Goal: Information Seeking & Learning: Learn about a topic

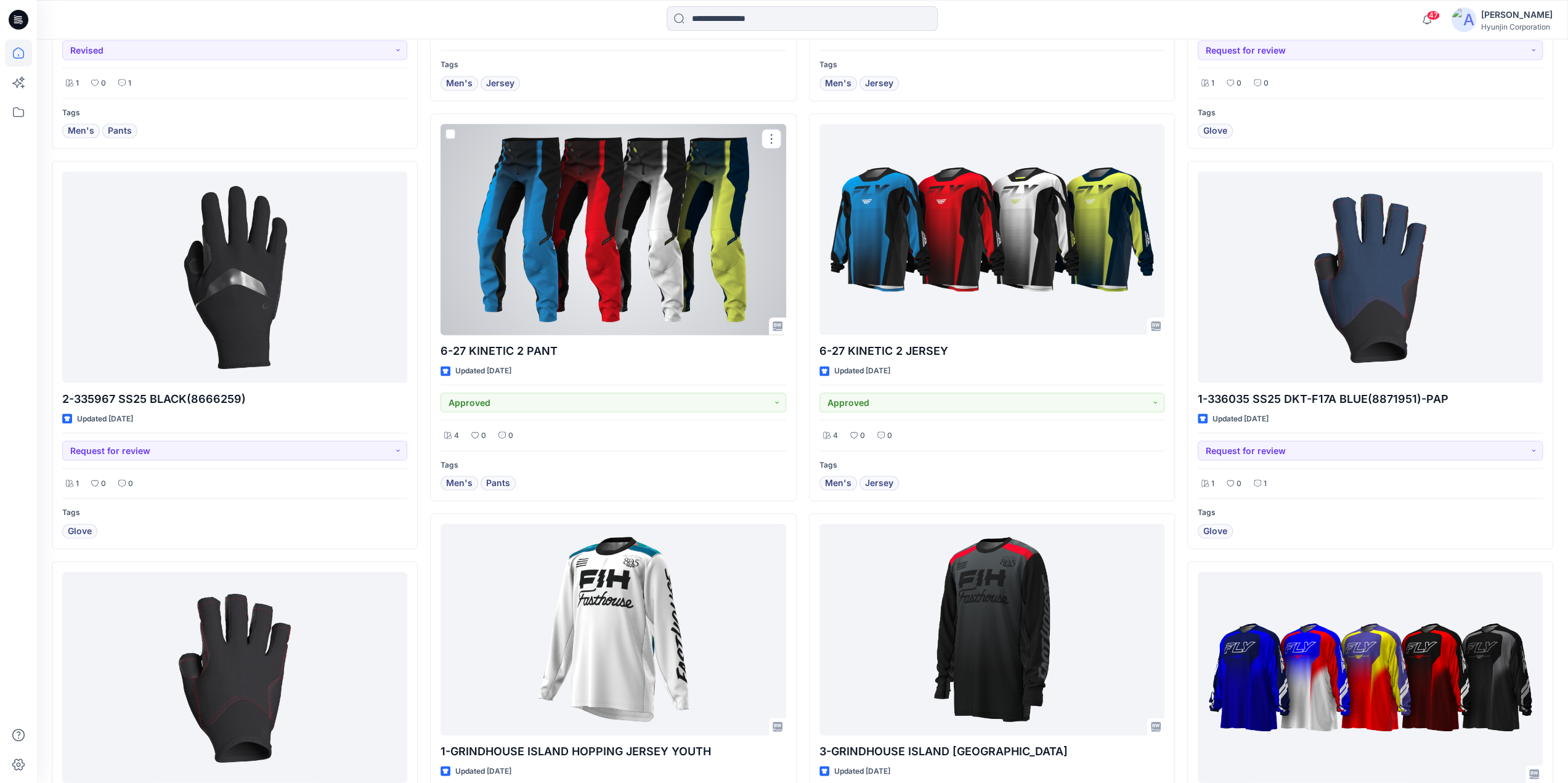
scroll to position [2319, 0]
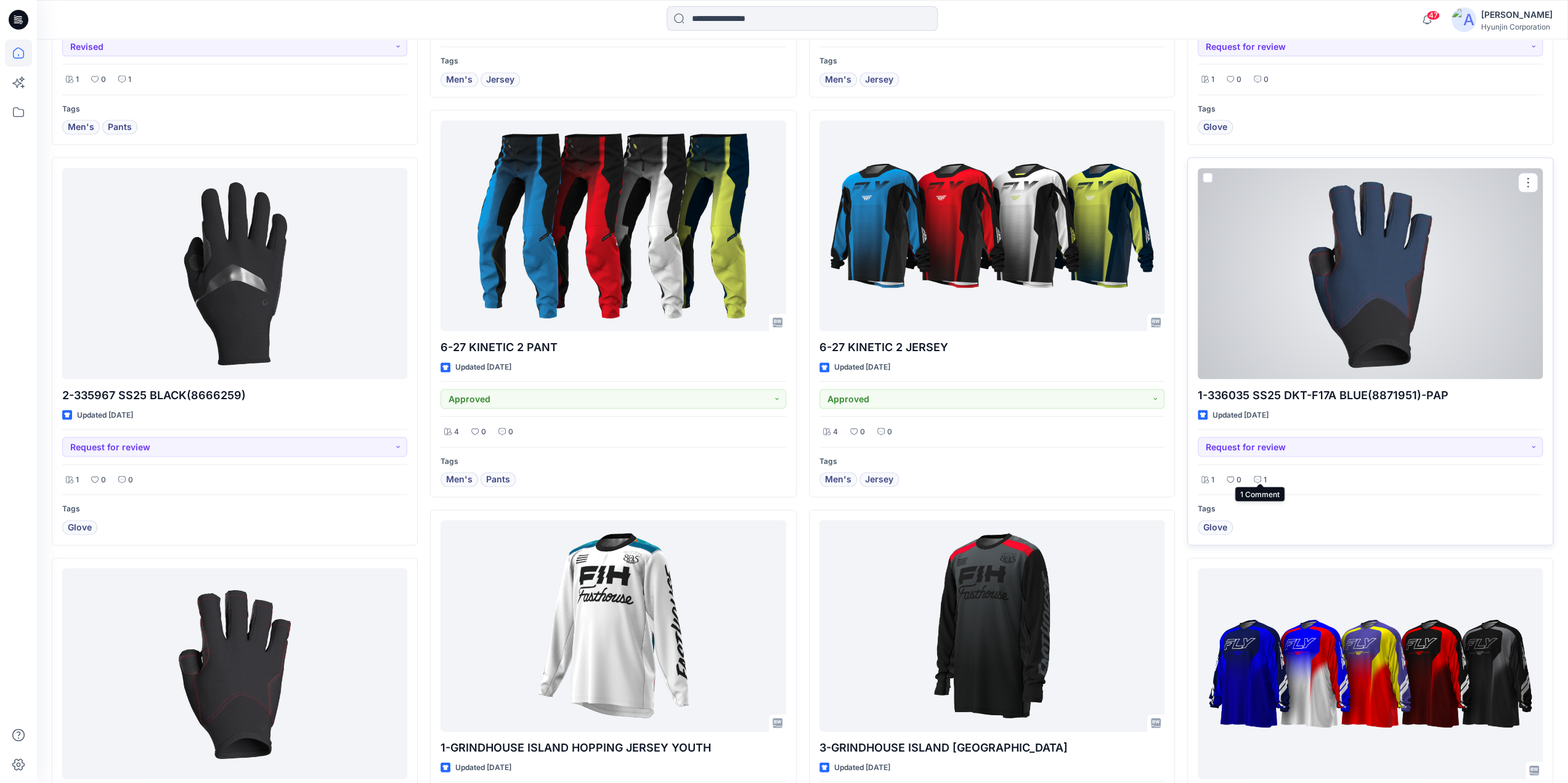
click at [1261, 472] on div "1" at bounding box center [1261, 479] width 21 height 15
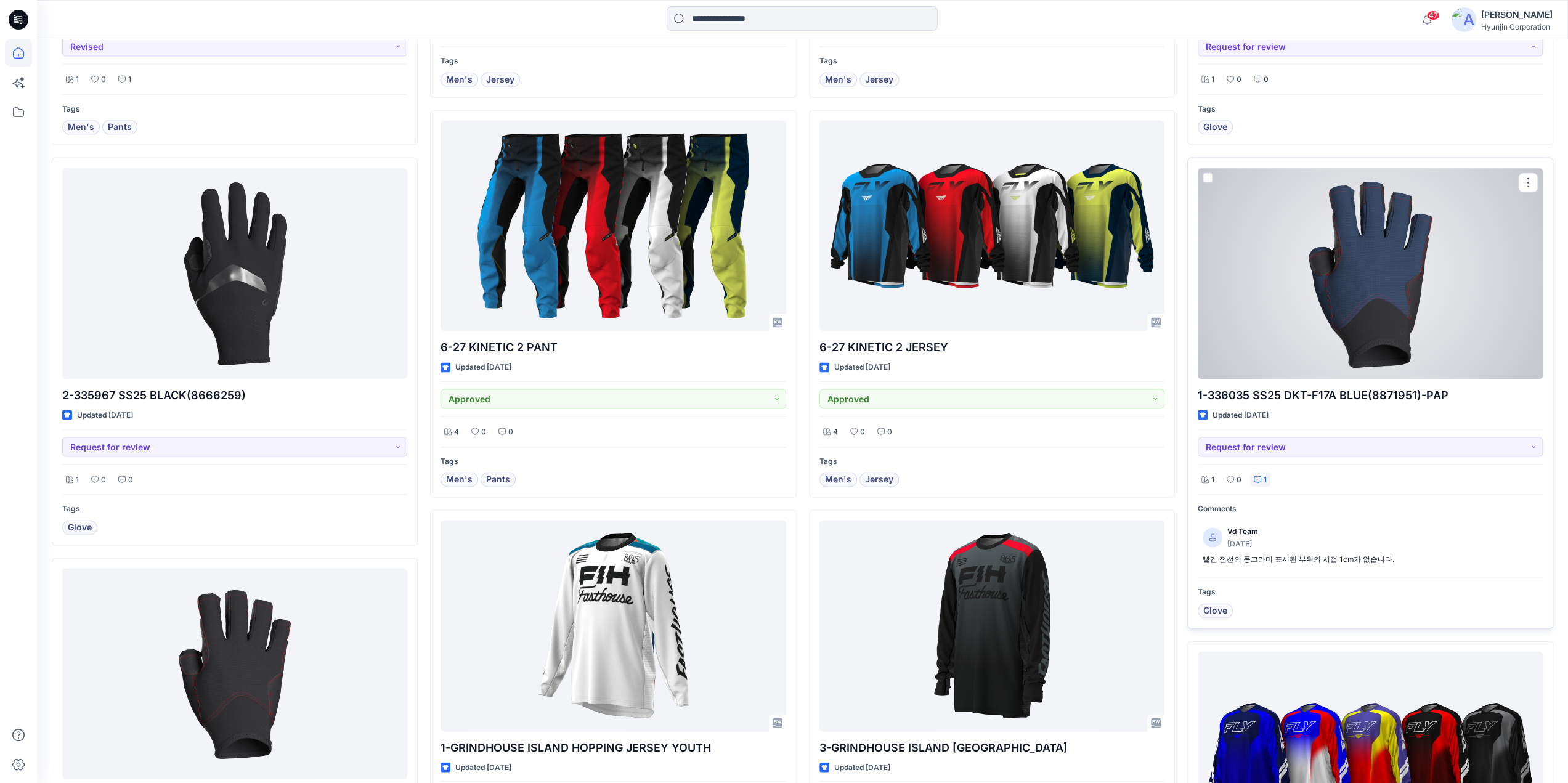
click at [1262, 472] on div "1" at bounding box center [1261, 479] width 21 height 15
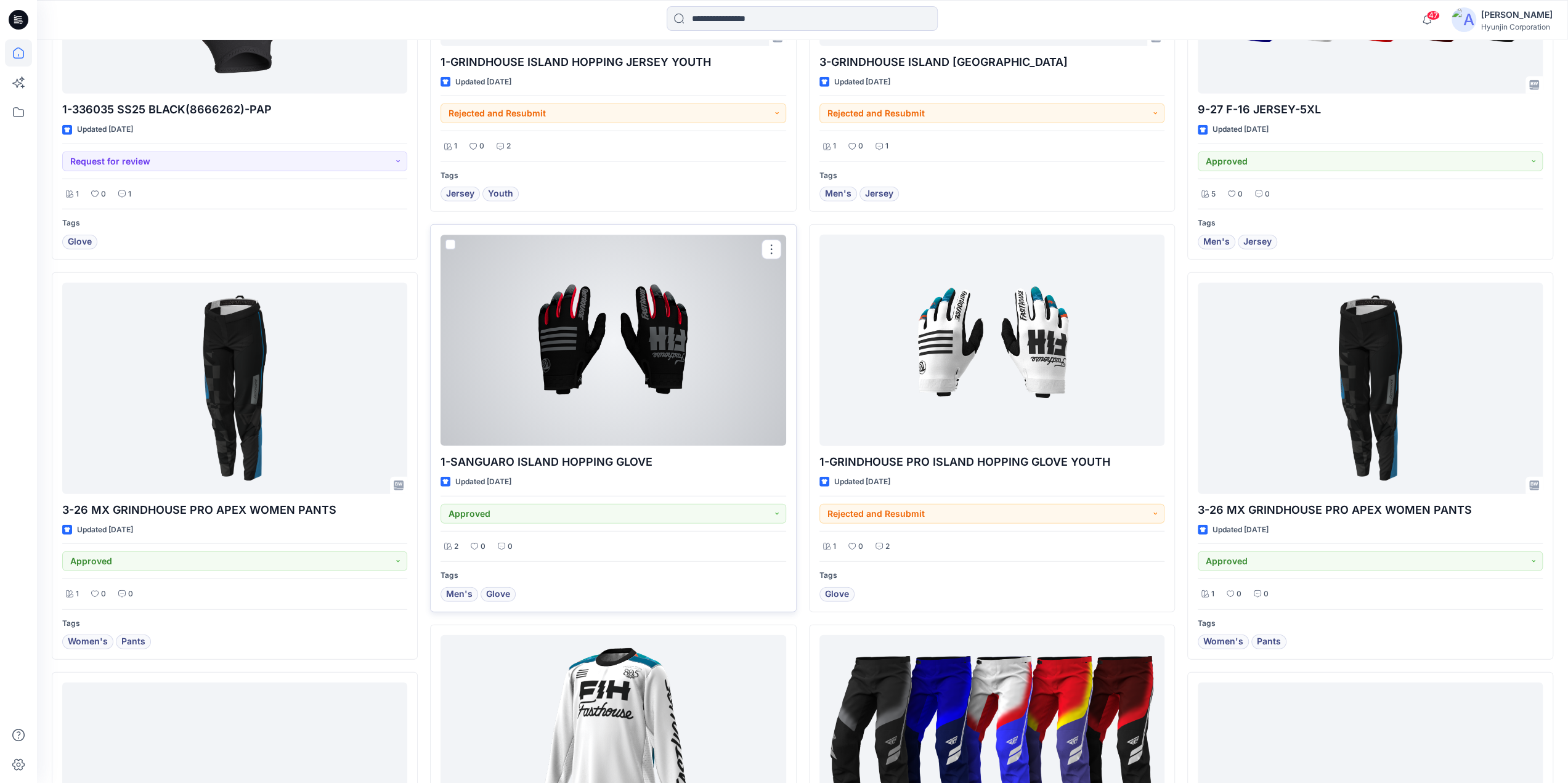
scroll to position [3332, 0]
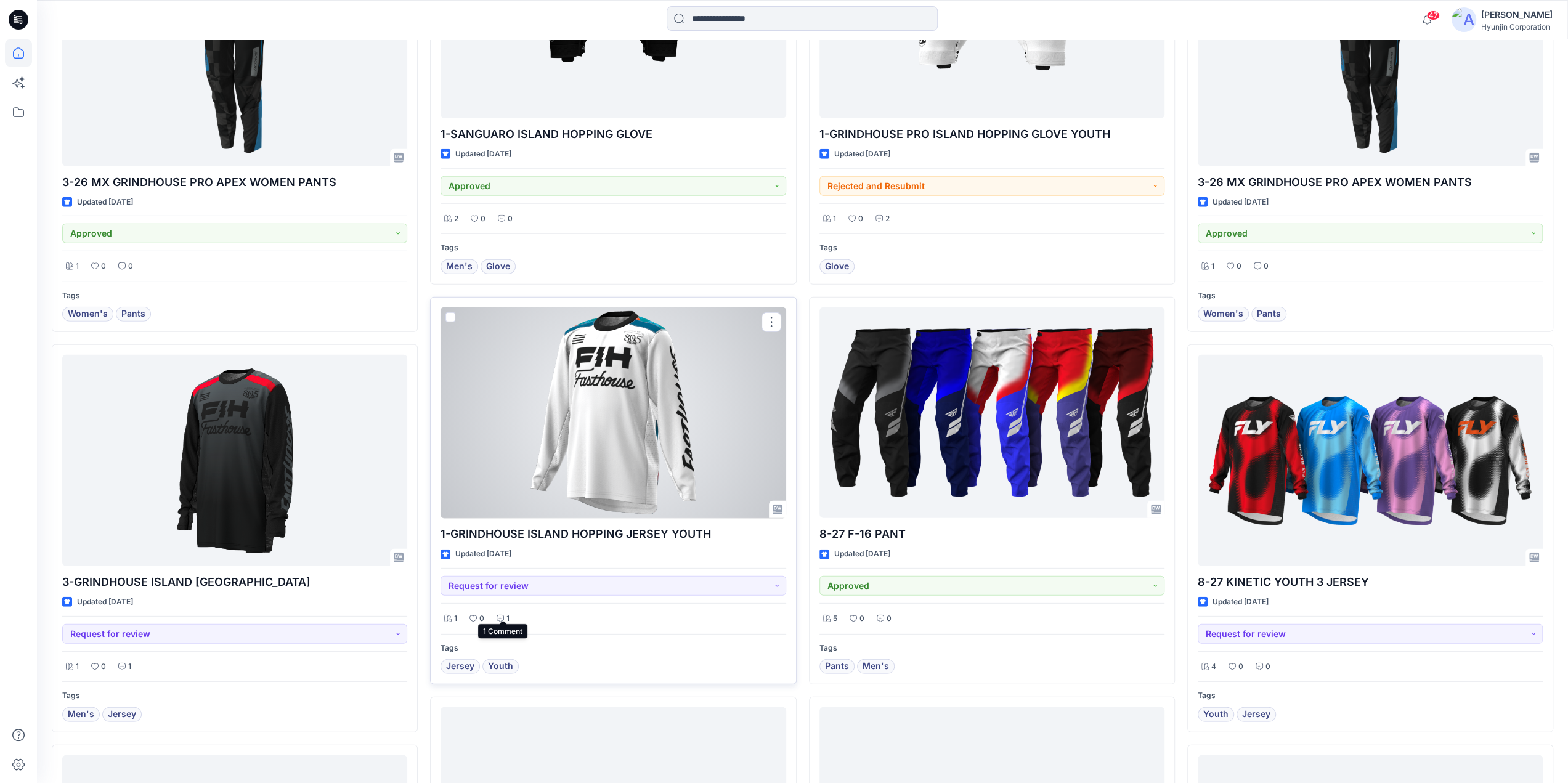
click at [506, 611] on div "1" at bounding box center [503, 619] width 21 height 15
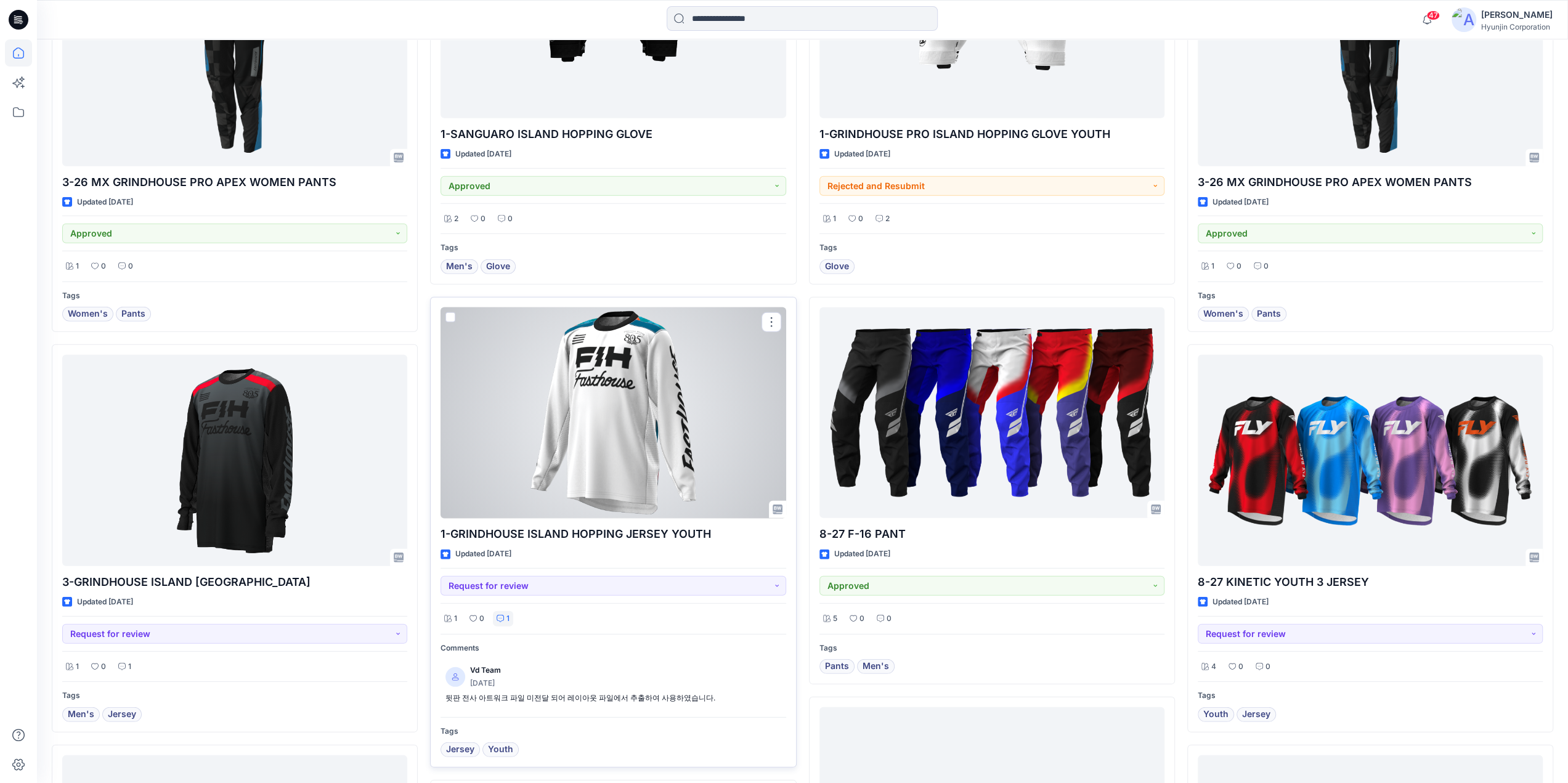
click at [506, 612] on p "1" at bounding box center [507, 619] width 3 height 13
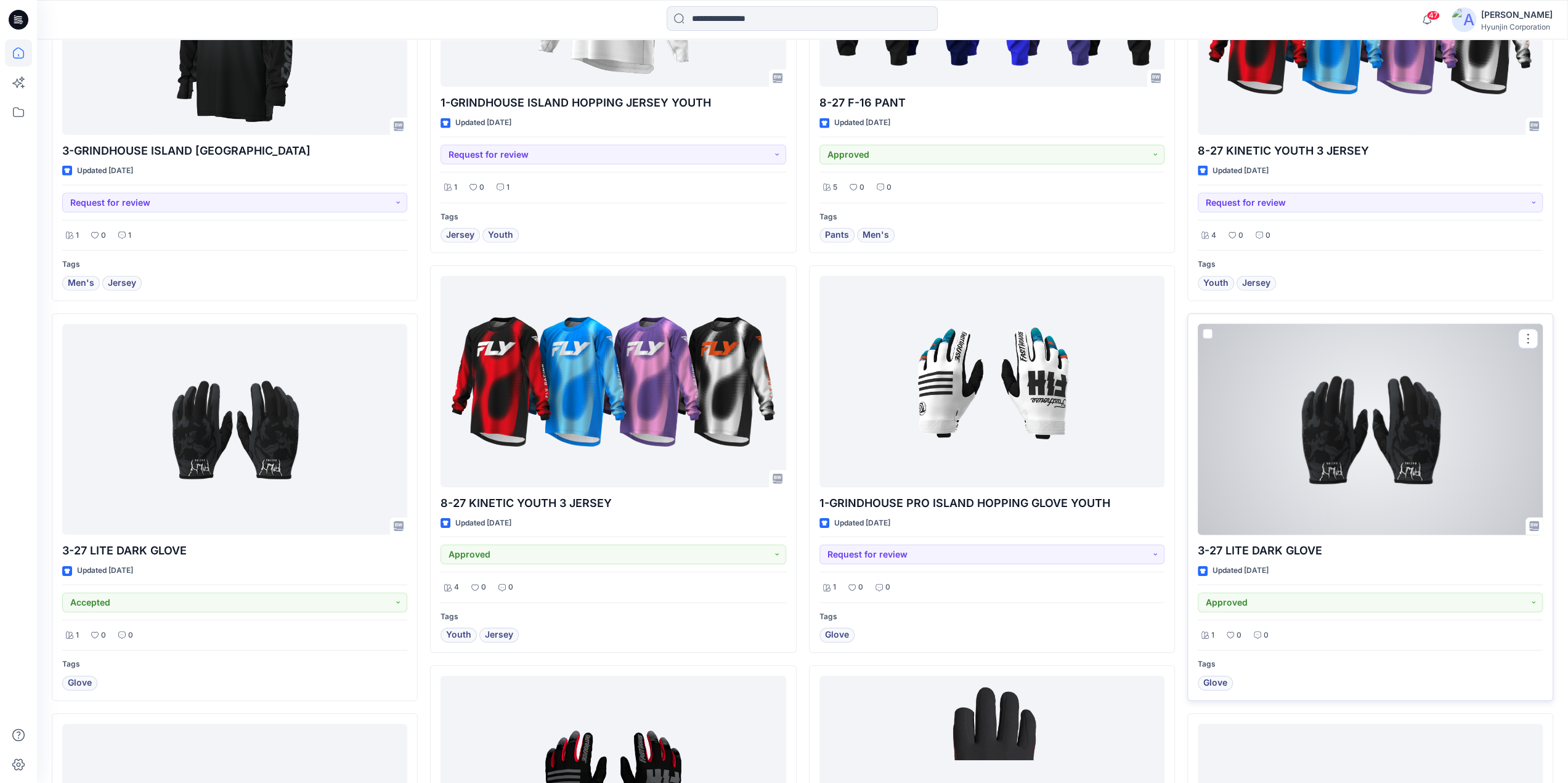
scroll to position [4009, 0]
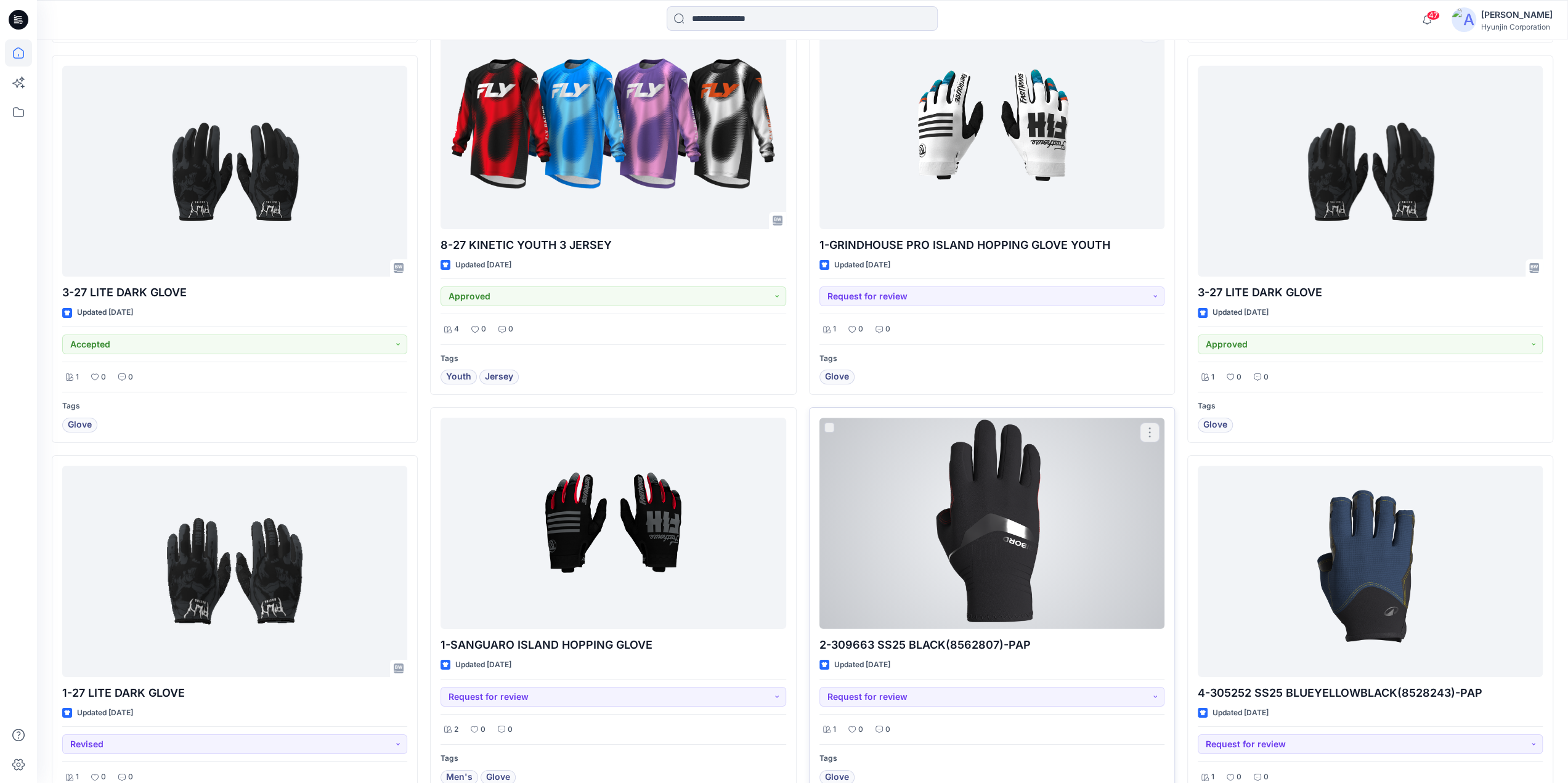
scroll to position [4160, 0]
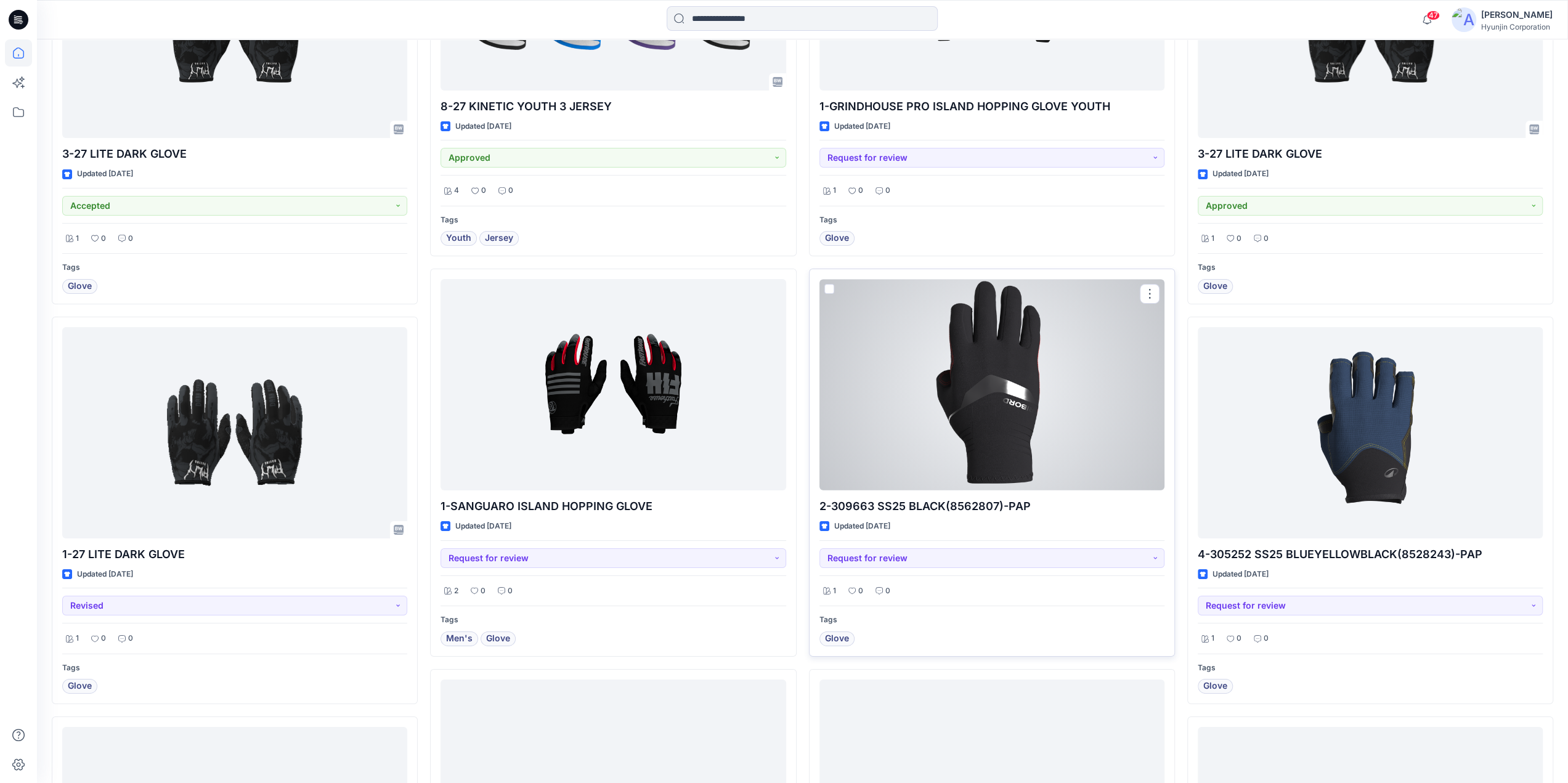
click at [978, 407] on div at bounding box center [991, 385] width 345 height 211
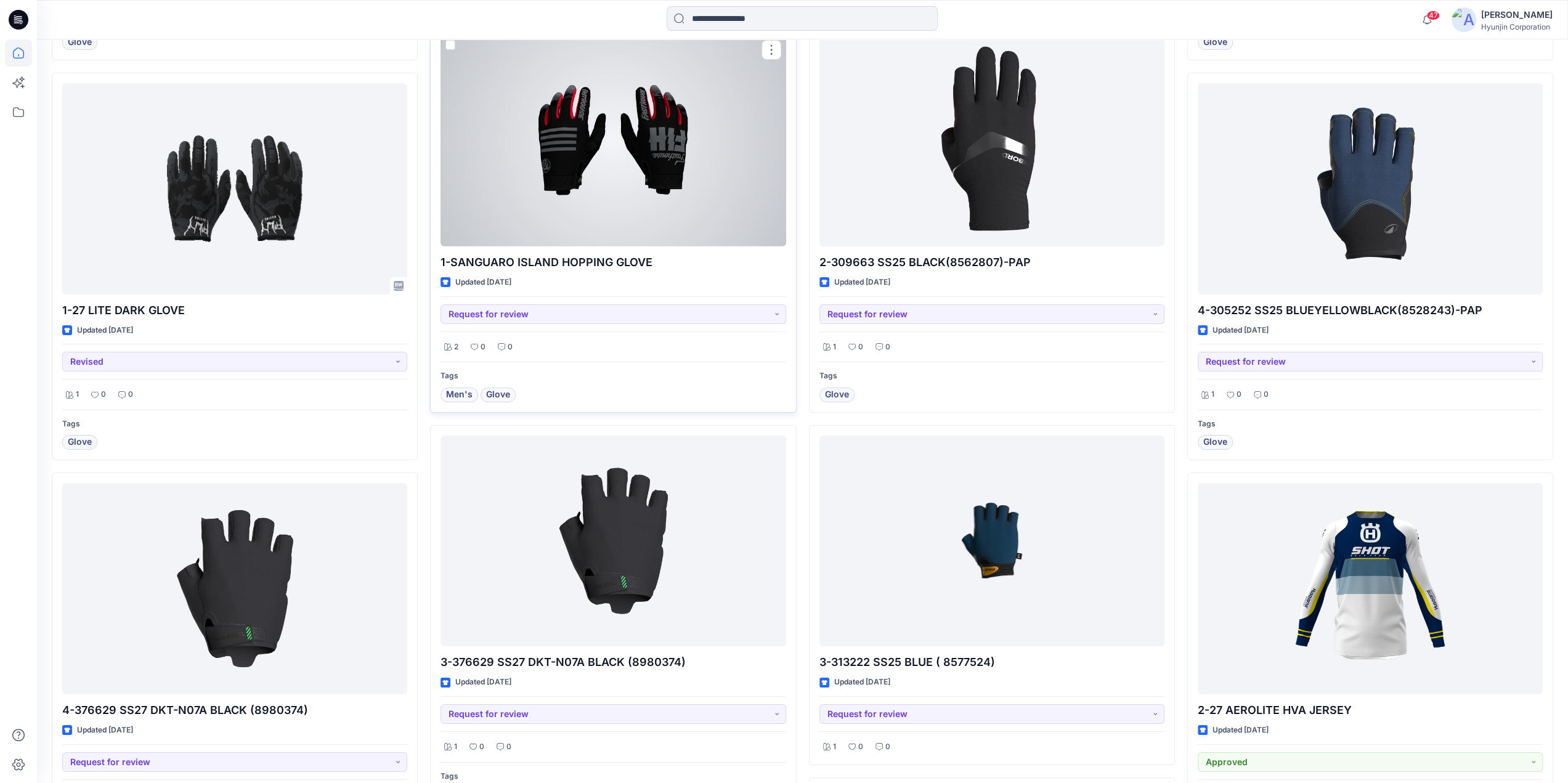
scroll to position [4406, 0]
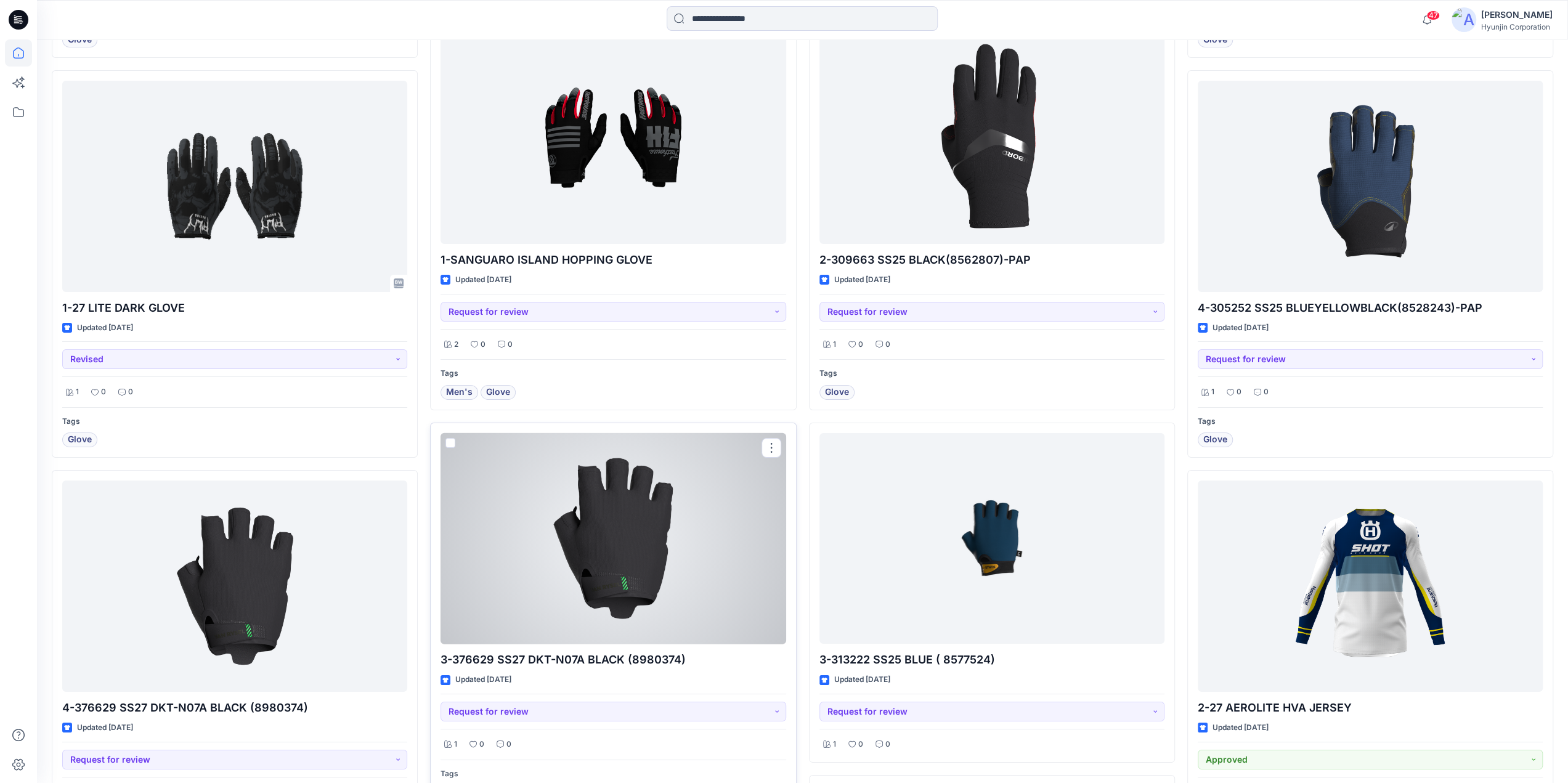
click at [592, 525] on div at bounding box center [612, 539] width 345 height 211
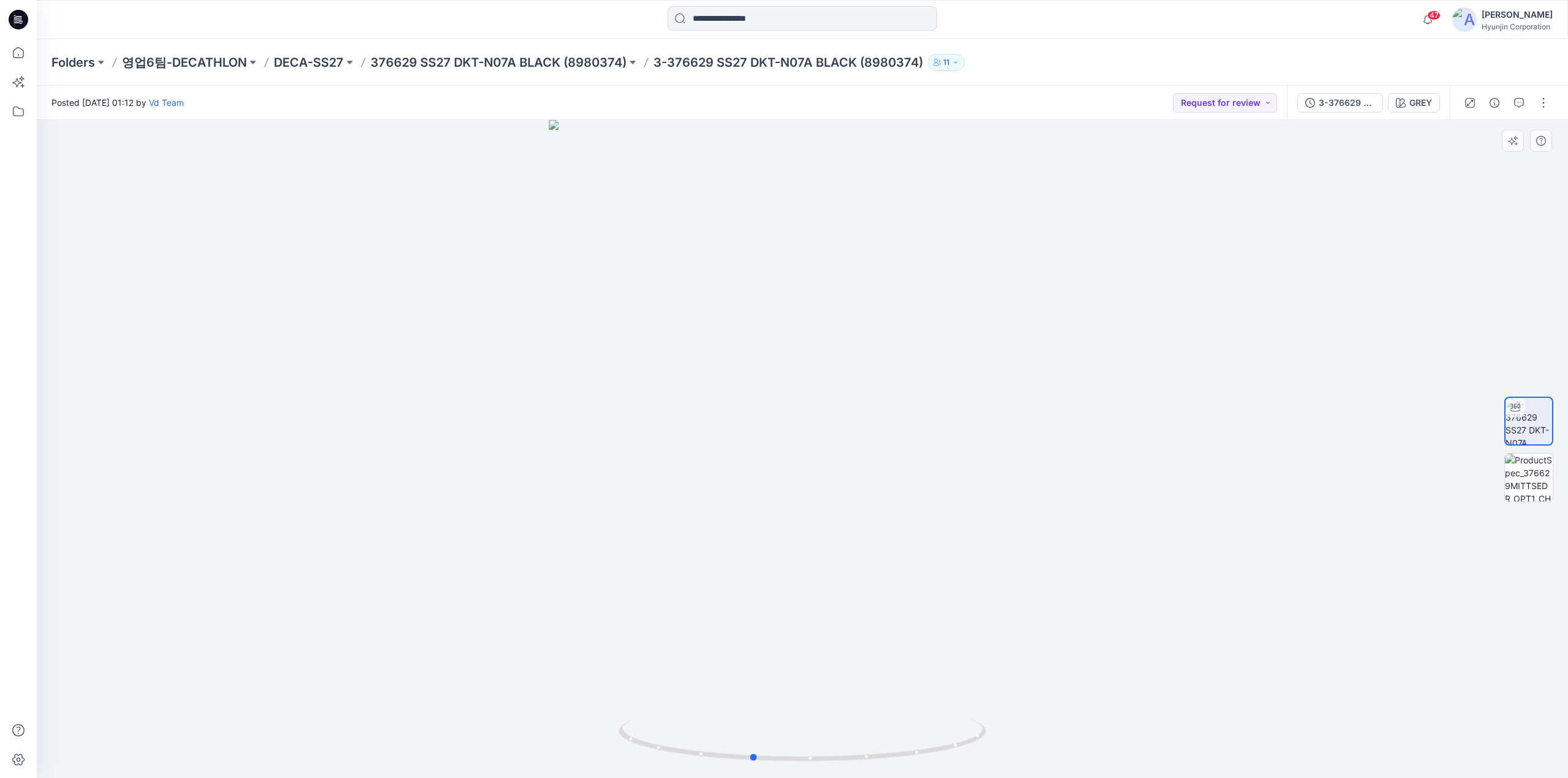
drag, startPoint x: 698, startPoint y: 549, endPoint x: 990, endPoint y: 556, distance: 292.1
click at [990, 556] on div at bounding box center [803, 448] width 1531 height 658
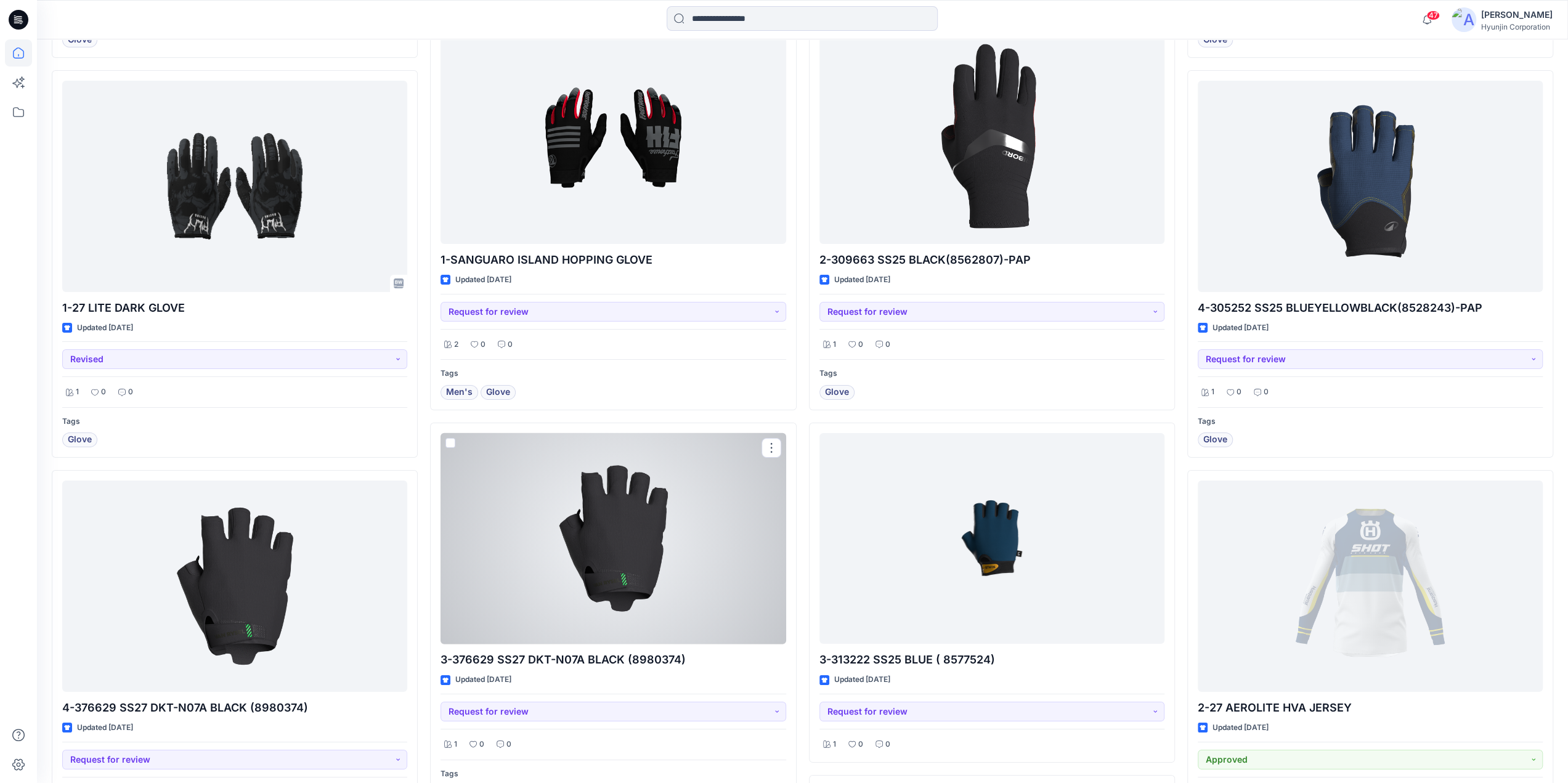
scroll to position [4468, 0]
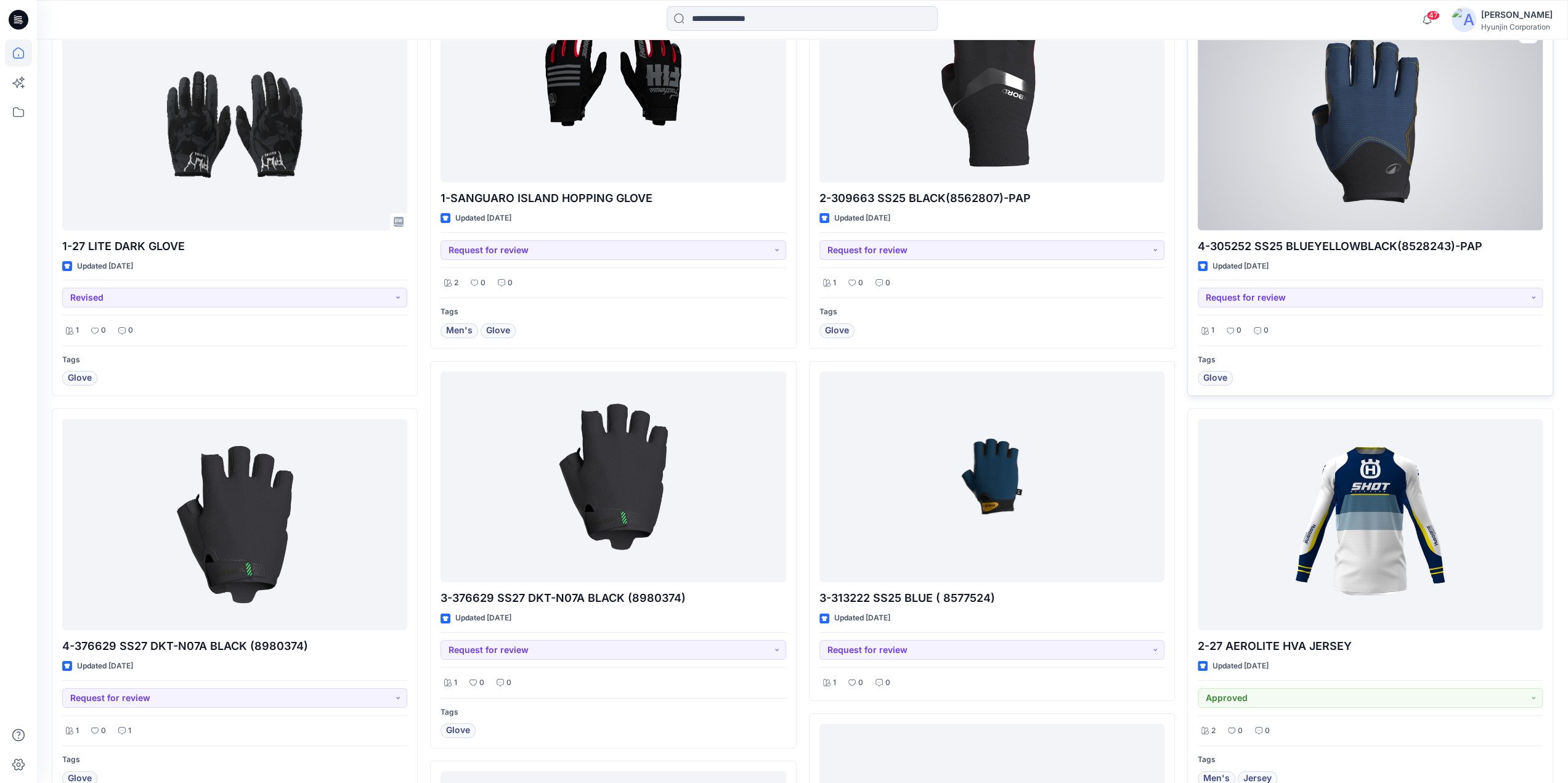
click at [1307, 189] on div at bounding box center [1370, 124] width 345 height 211
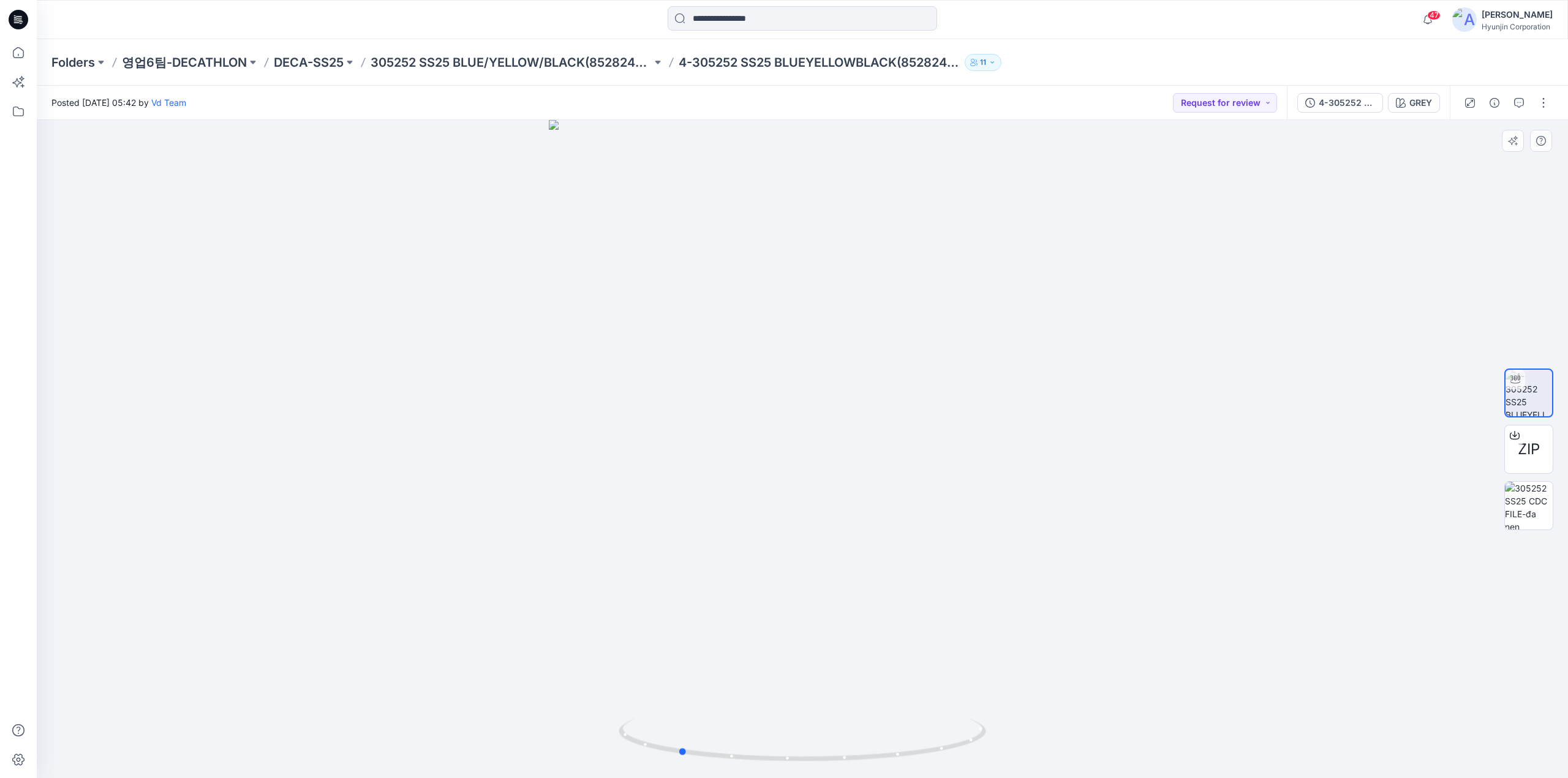
drag, startPoint x: 758, startPoint y: 756, endPoint x: 1002, endPoint y: 754, distance: 244.0
click at [1002, 754] on div at bounding box center [803, 448] width 1531 height 658
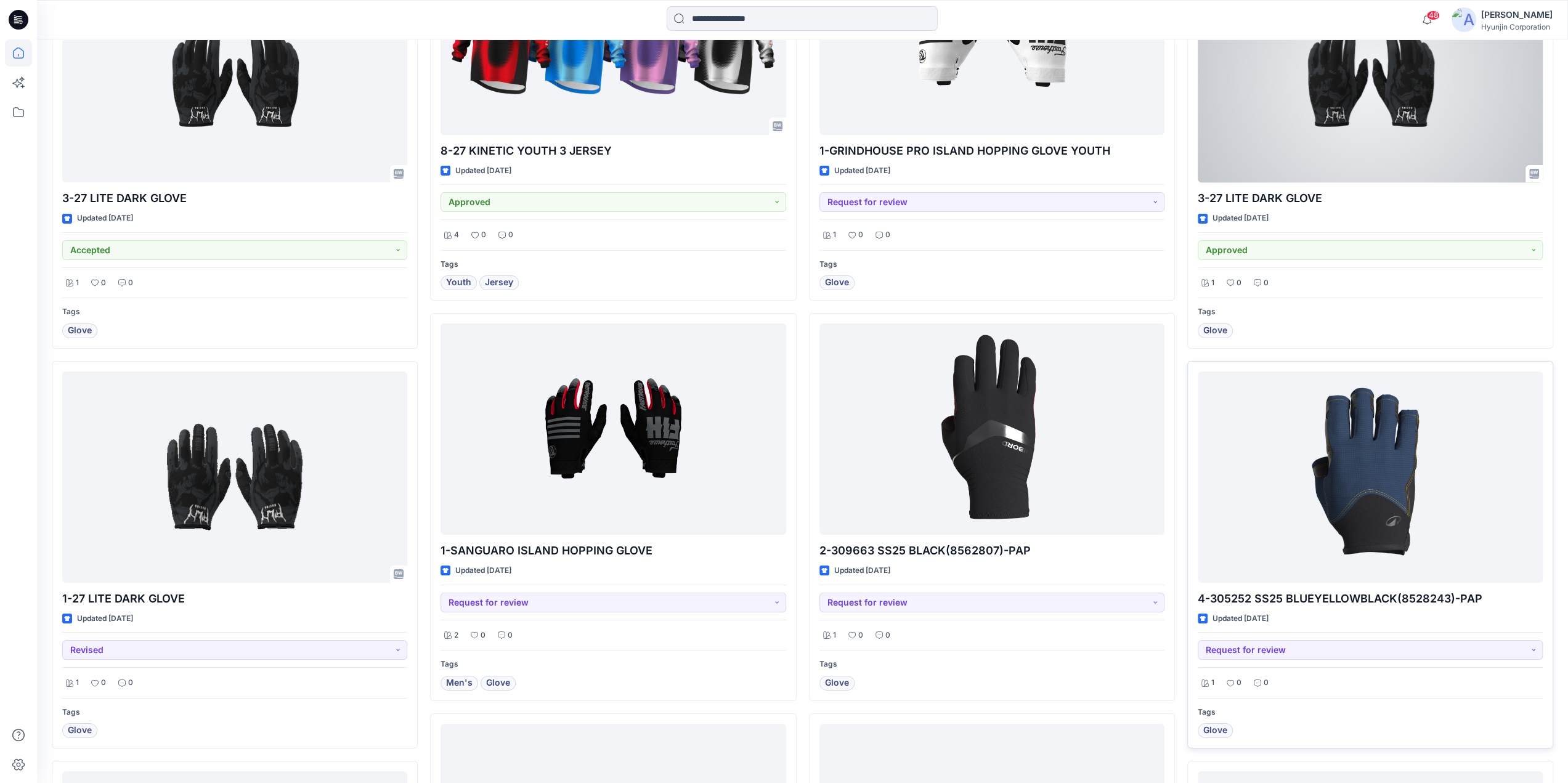
scroll to position [4160, 0]
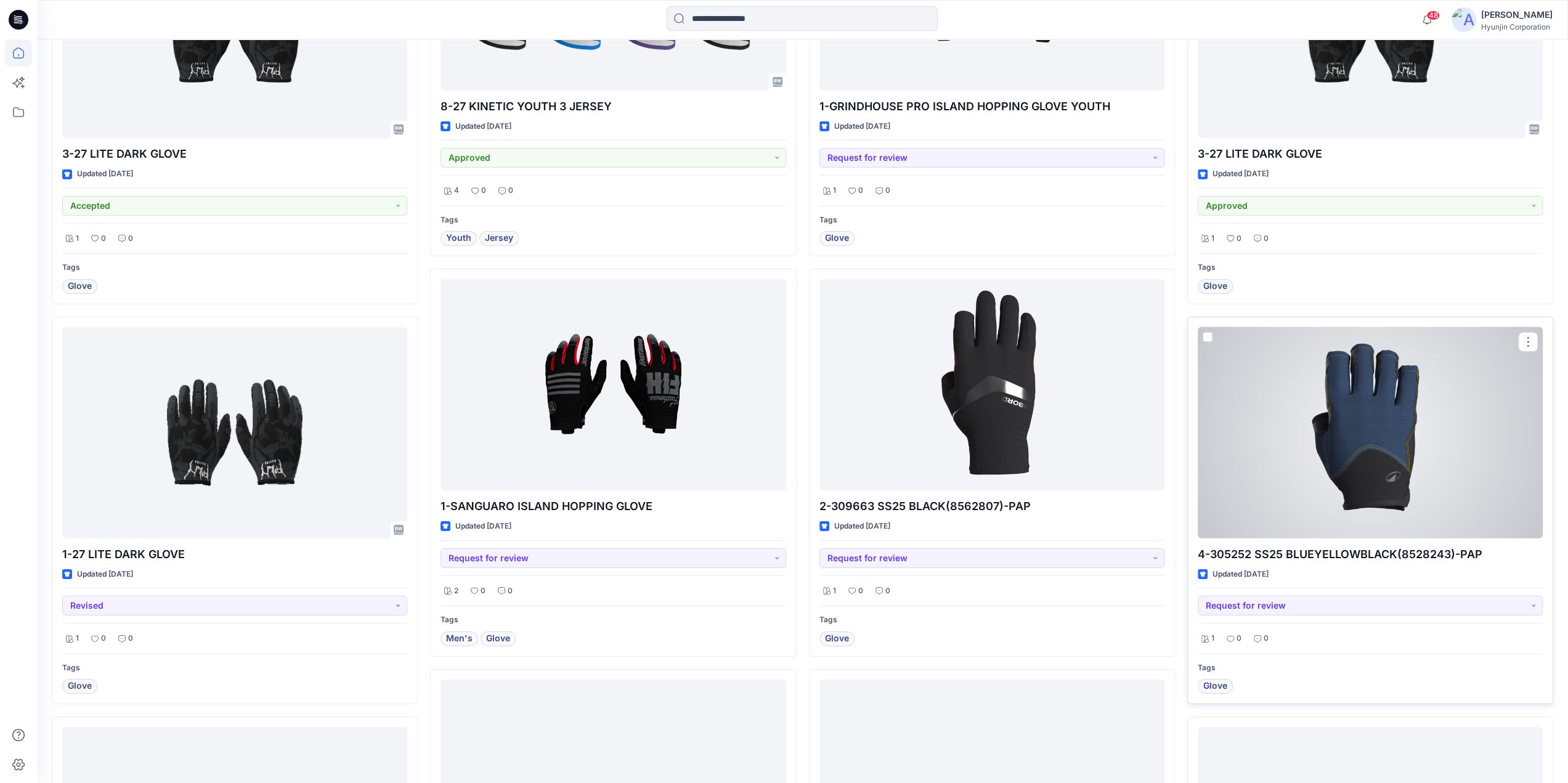
click at [1376, 484] on div at bounding box center [1370, 433] width 345 height 211
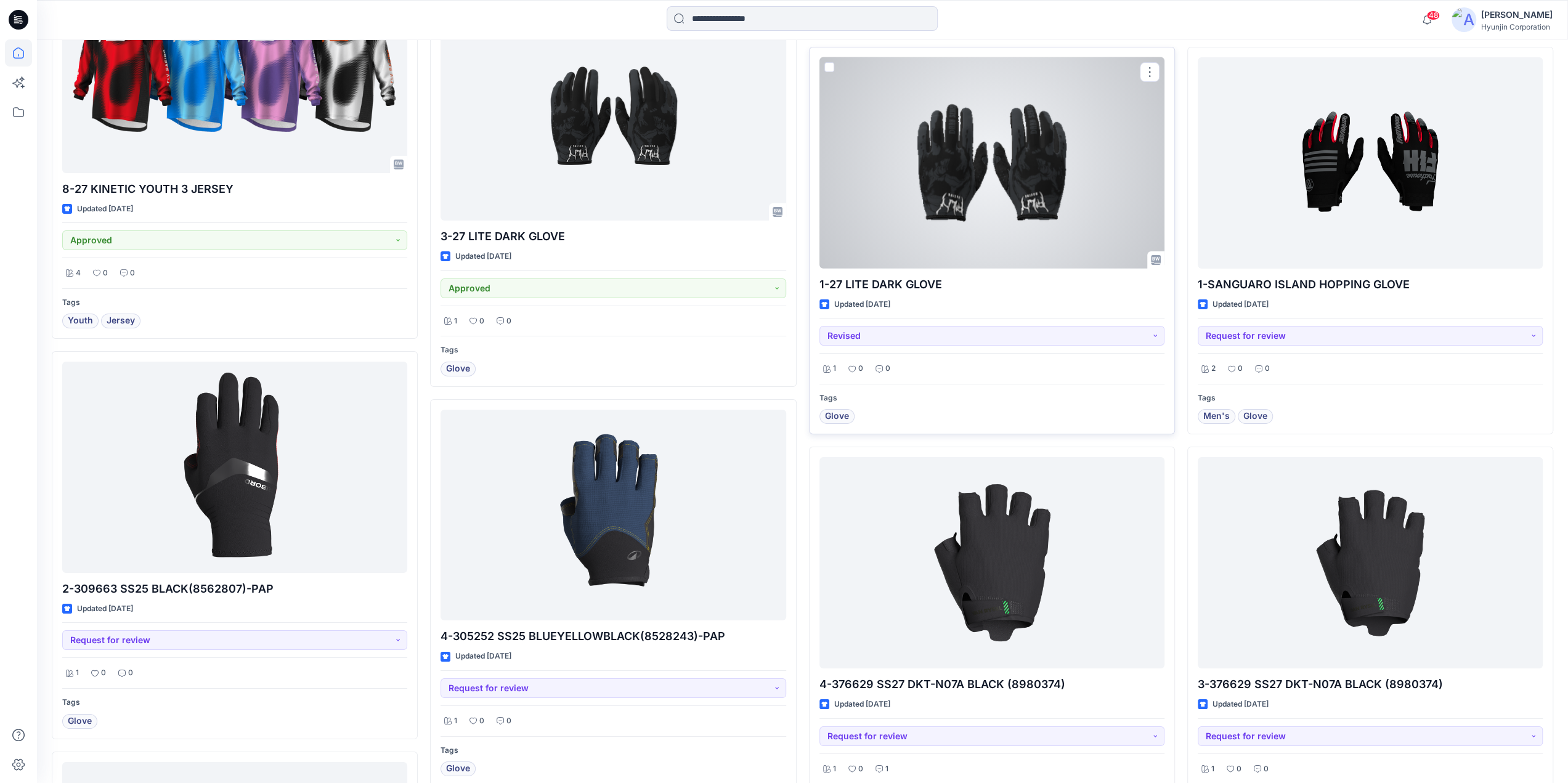
scroll to position [4530, 0]
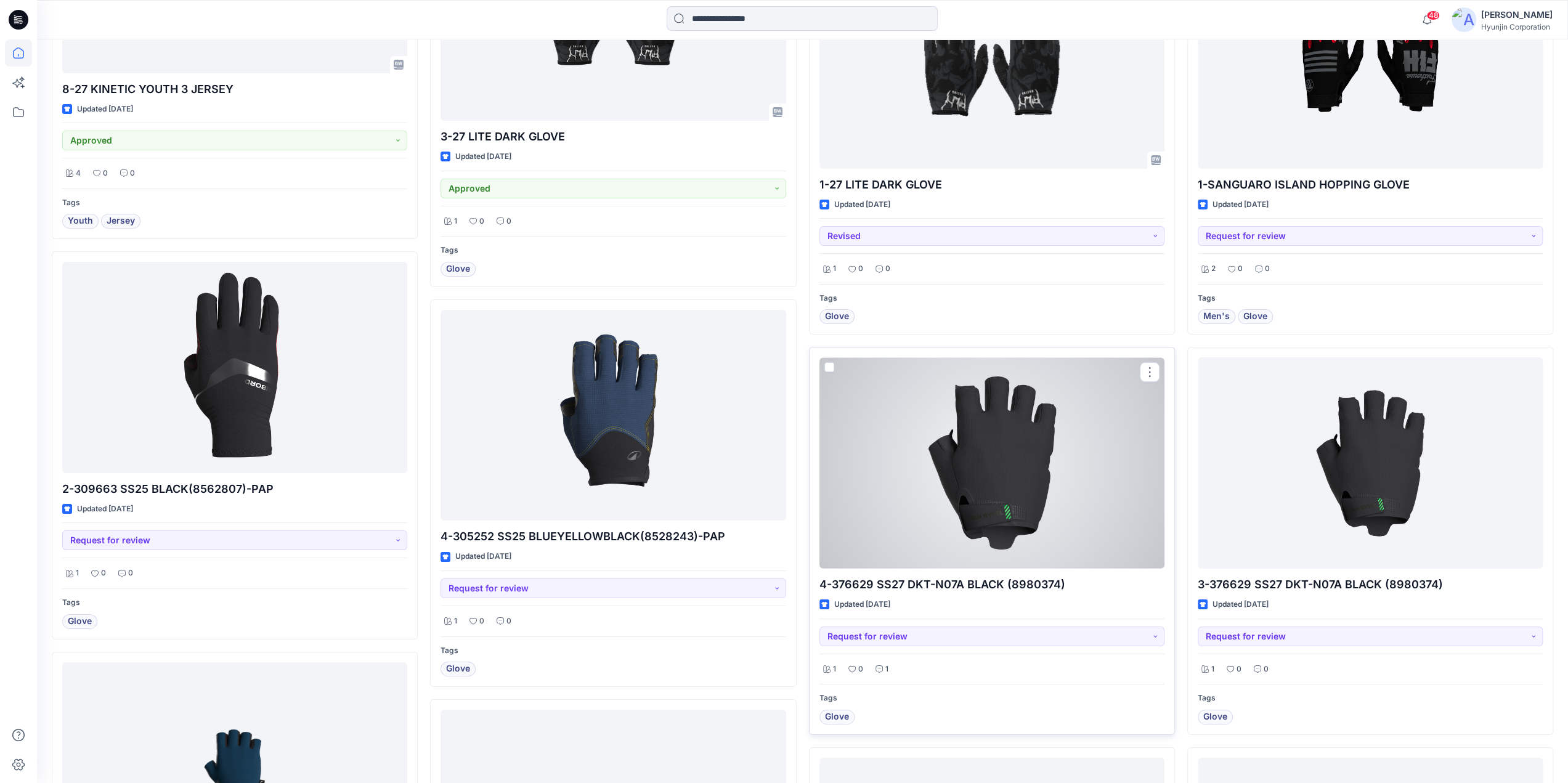
click at [997, 400] on div at bounding box center [991, 463] width 345 height 211
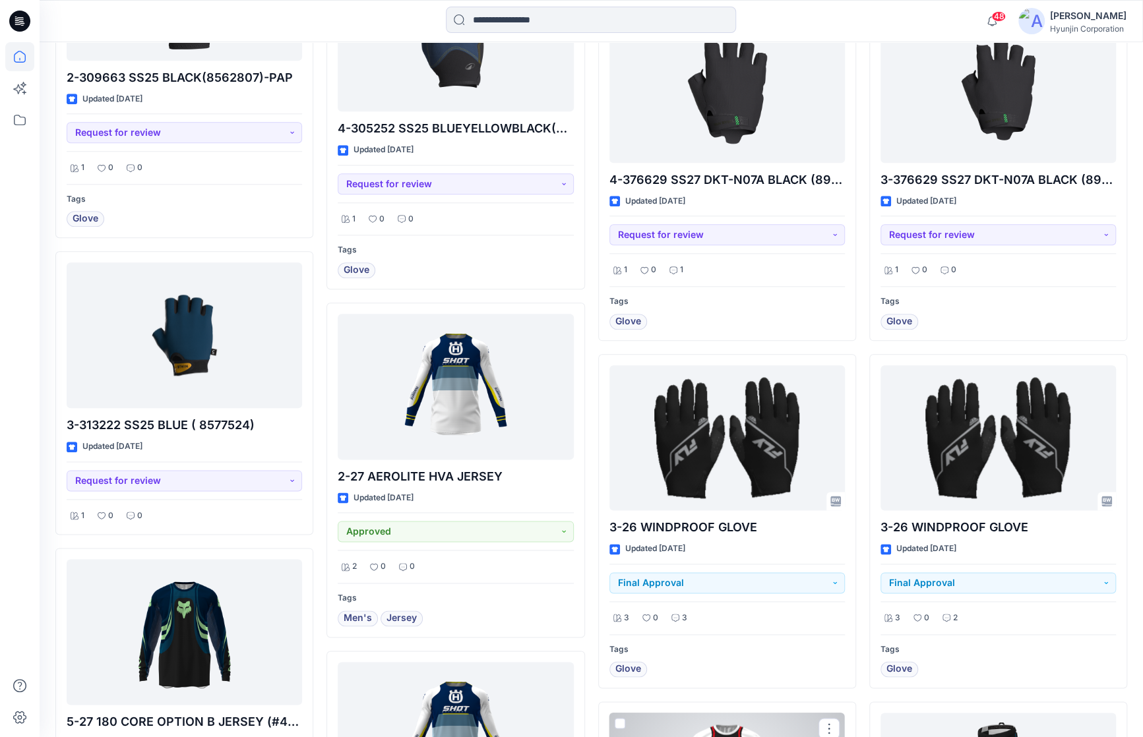
scroll to position [4254, 0]
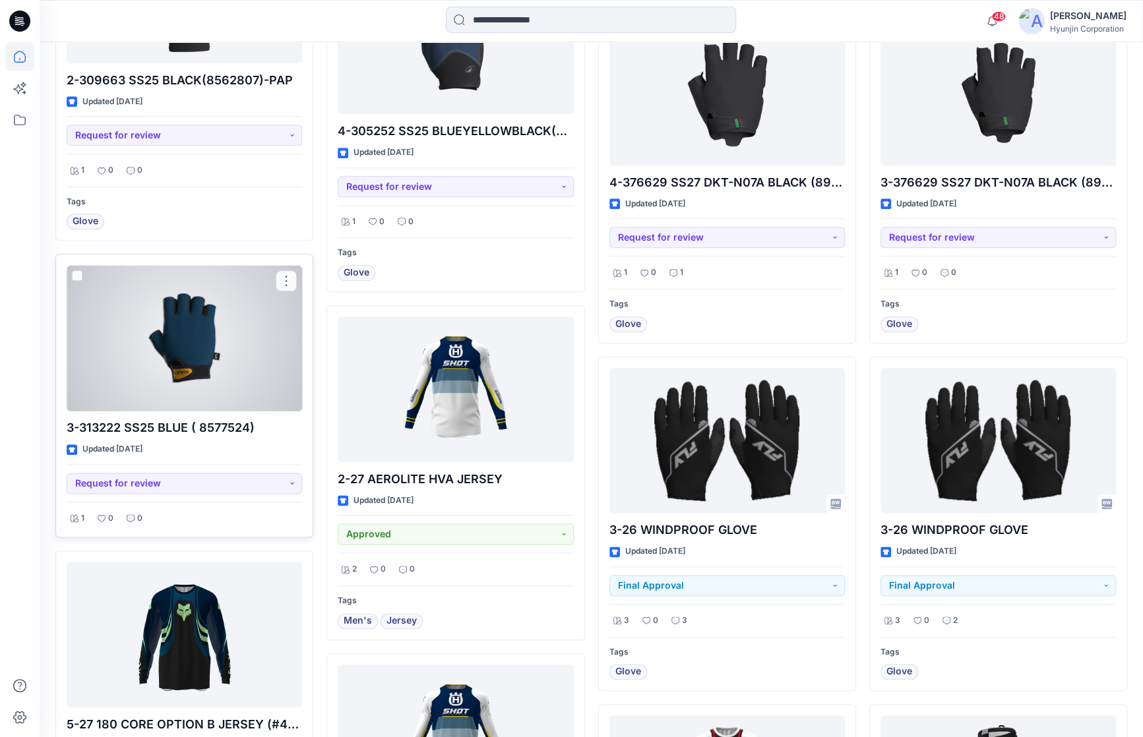
click at [245, 344] on div at bounding box center [184, 338] width 235 height 146
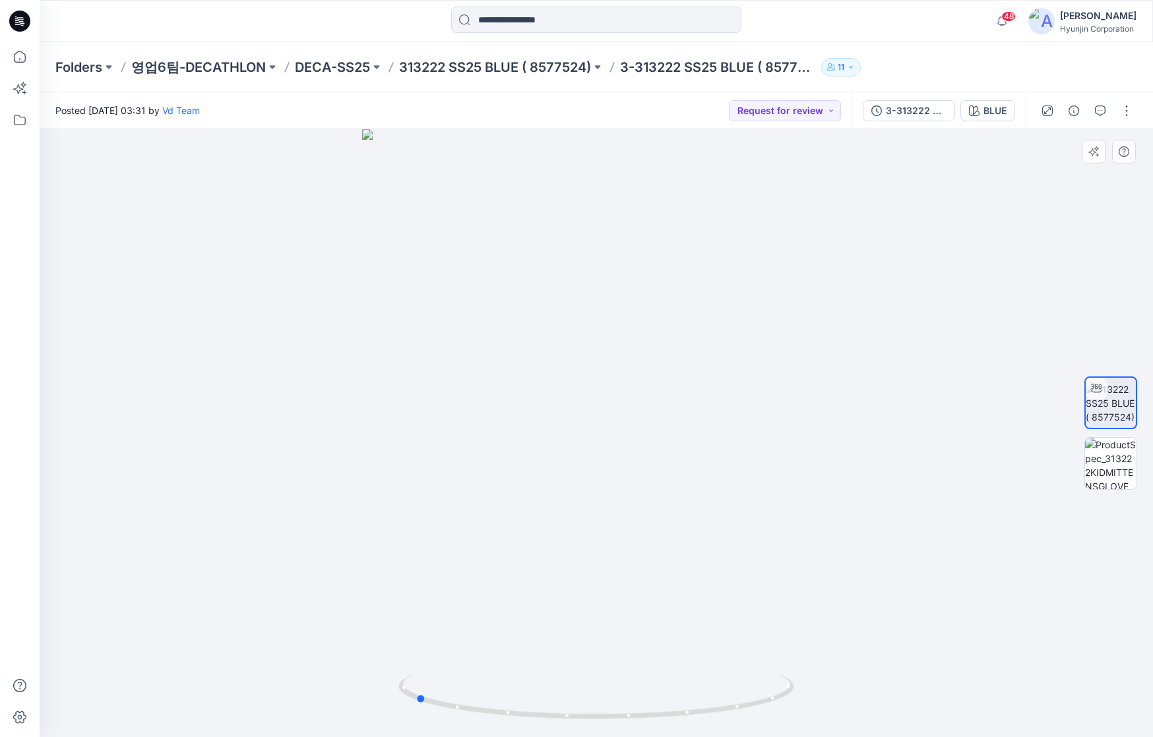
drag, startPoint x: 735, startPoint y: 394, endPoint x: 586, endPoint y: 426, distance: 151.8
click at [586, 426] on div at bounding box center [596, 433] width 1113 height 608
drag, startPoint x: 818, startPoint y: 361, endPoint x: 1053, endPoint y: 379, distance: 236.1
click at [1053, 379] on div at bounding box center [596, 433] width 1113 height 608
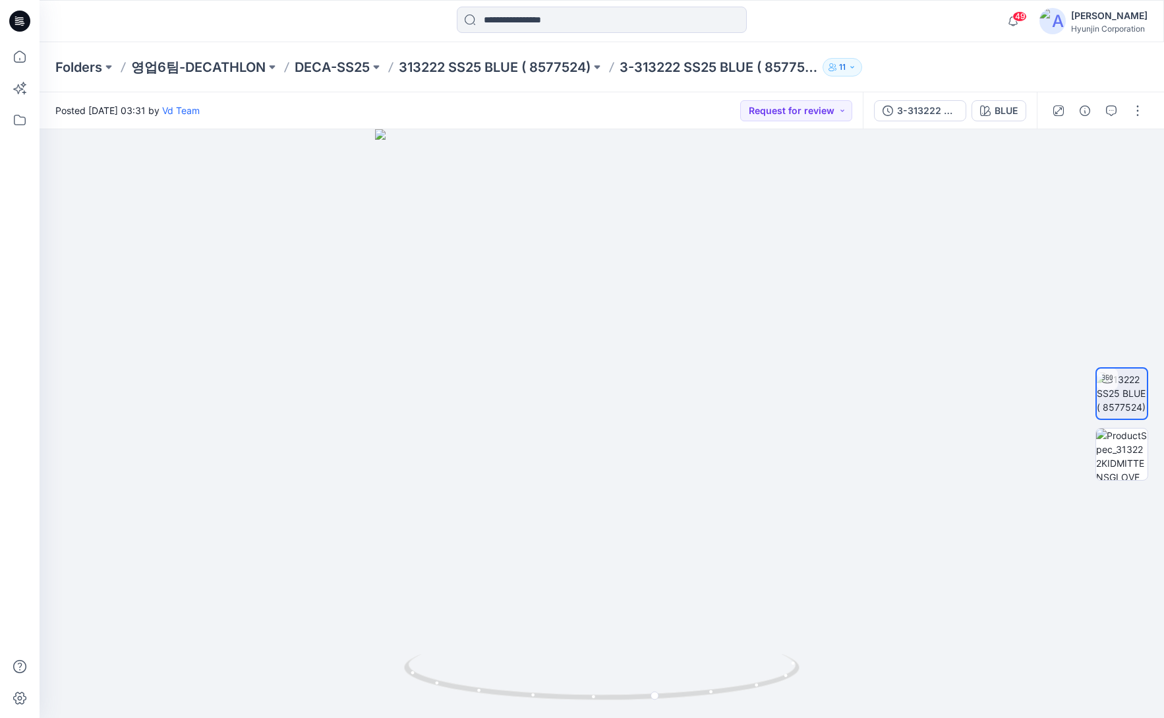
click at [826, 20] on div at bounding box center [601, 21] width 562 height 29
